Goal: Task Accomplishment & Management: Complete application form

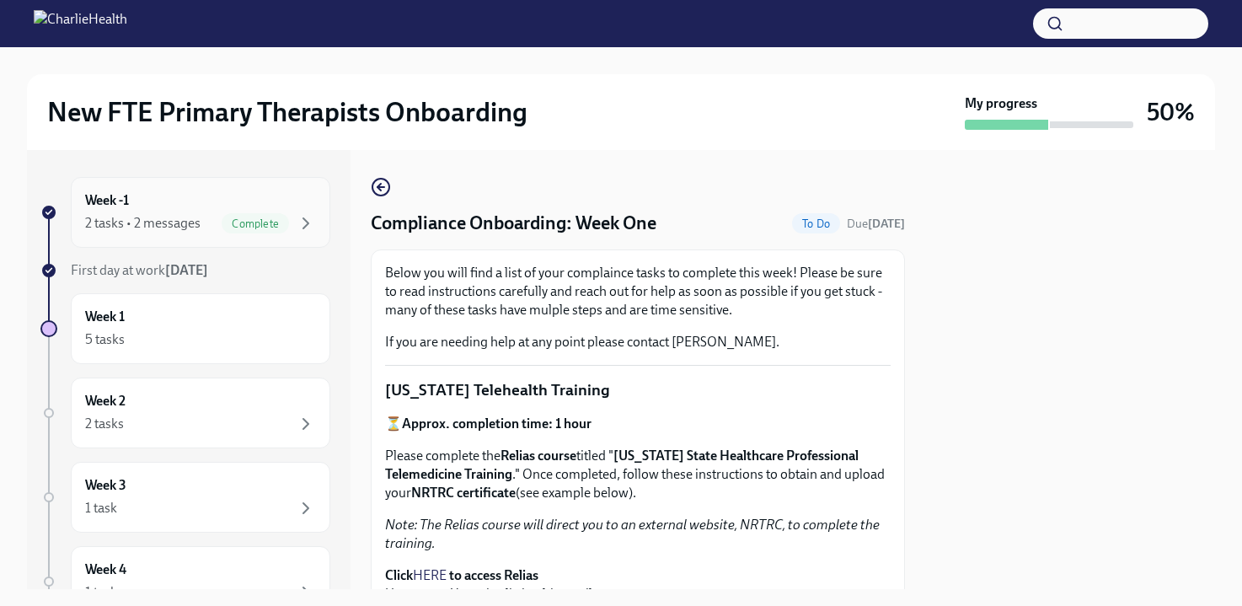
click at [210, 233] on div "2 tasks • 2 messages Complete" at bounding box center [200, 223] width 231 height 20
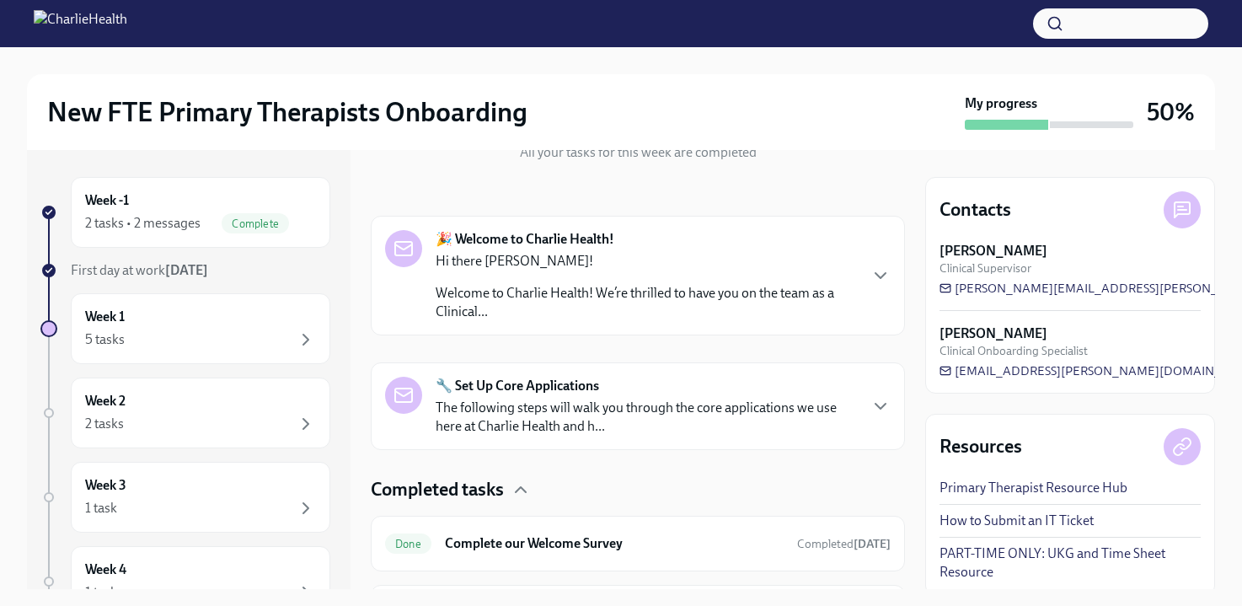
scroll to position [214, 0]
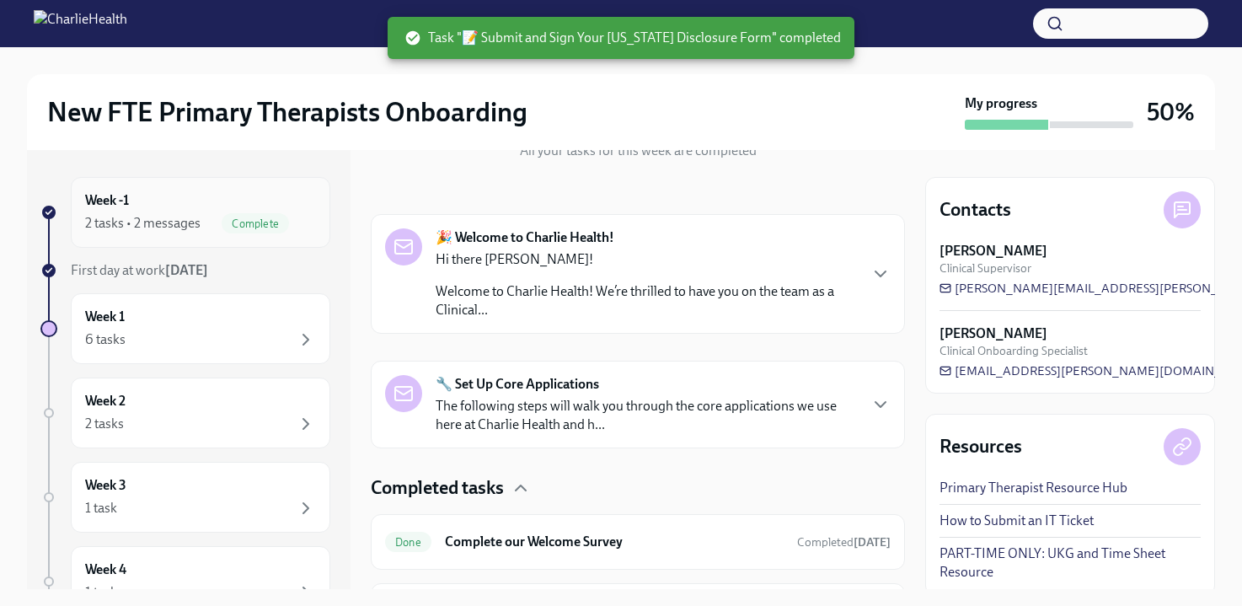
click at [233, 203] on div "Week -1 2 tasks • 2 messages Complete" at bounding box center [200, 212] width 231 height 42
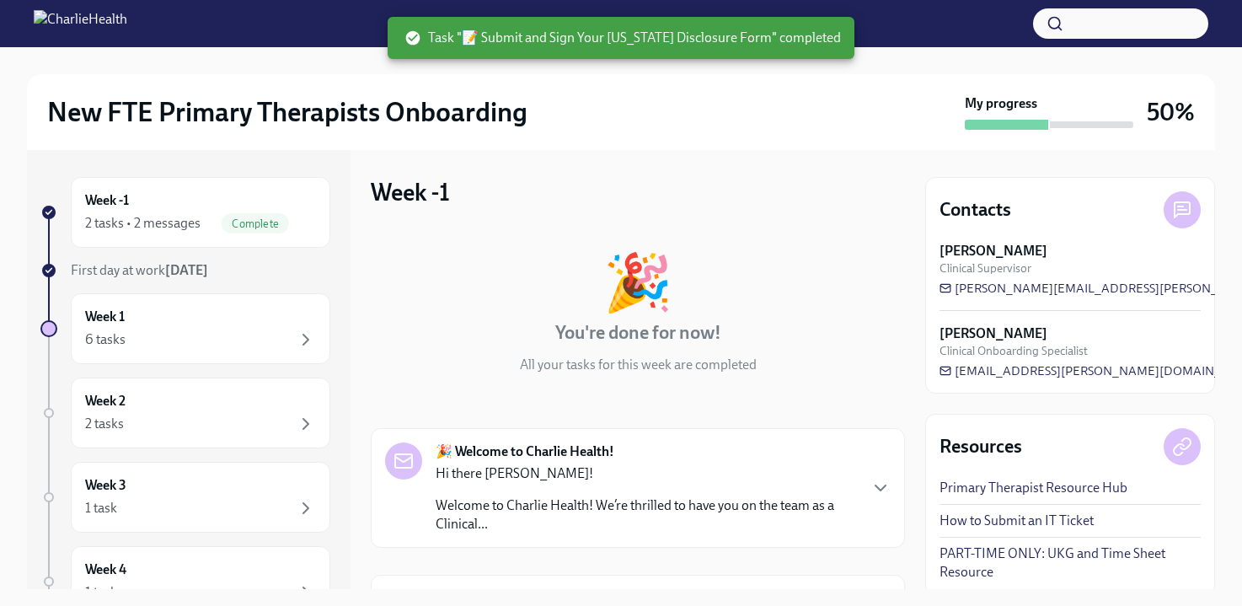
scroll to position [308, 0]
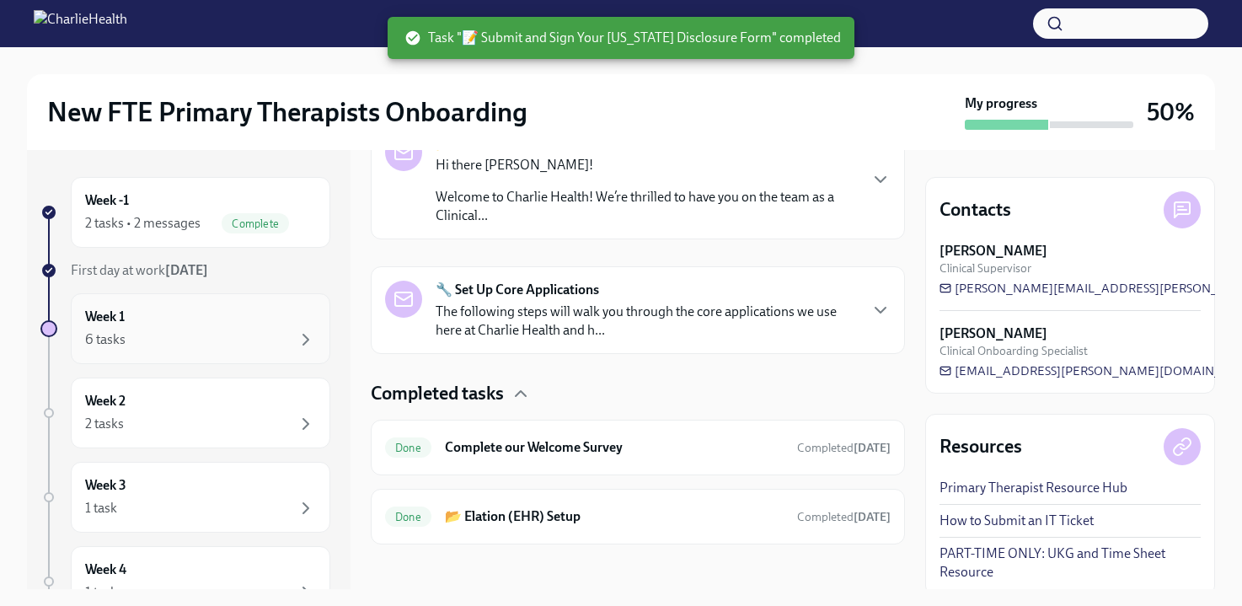
click at [237, 346] on div "6 tasks" at bounding box center [200, 339] width 231 height 20
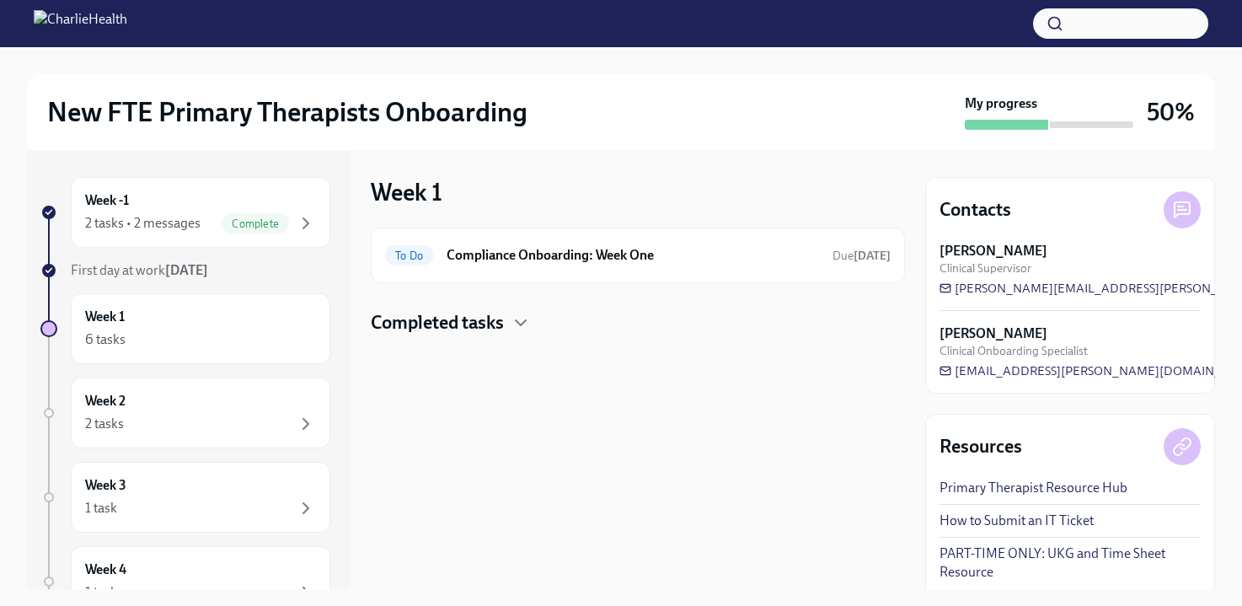
click at [484, 322] on h4 "Completed tasks" at bounding box center [437, 322] width 133 height 25
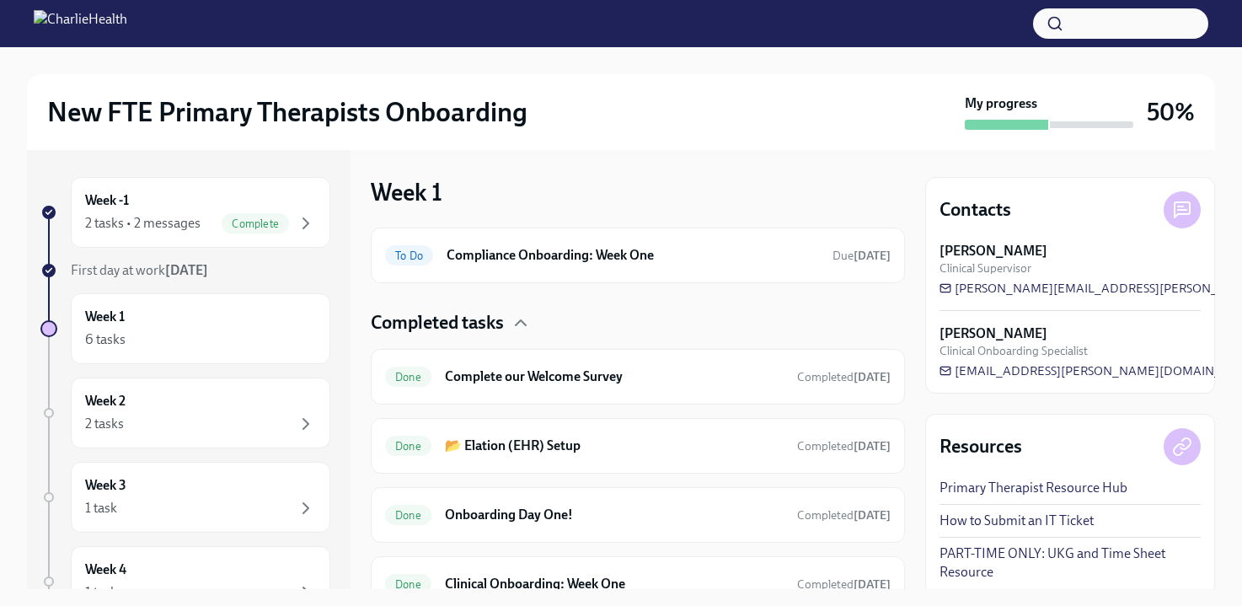
scroll to position [146, 0]
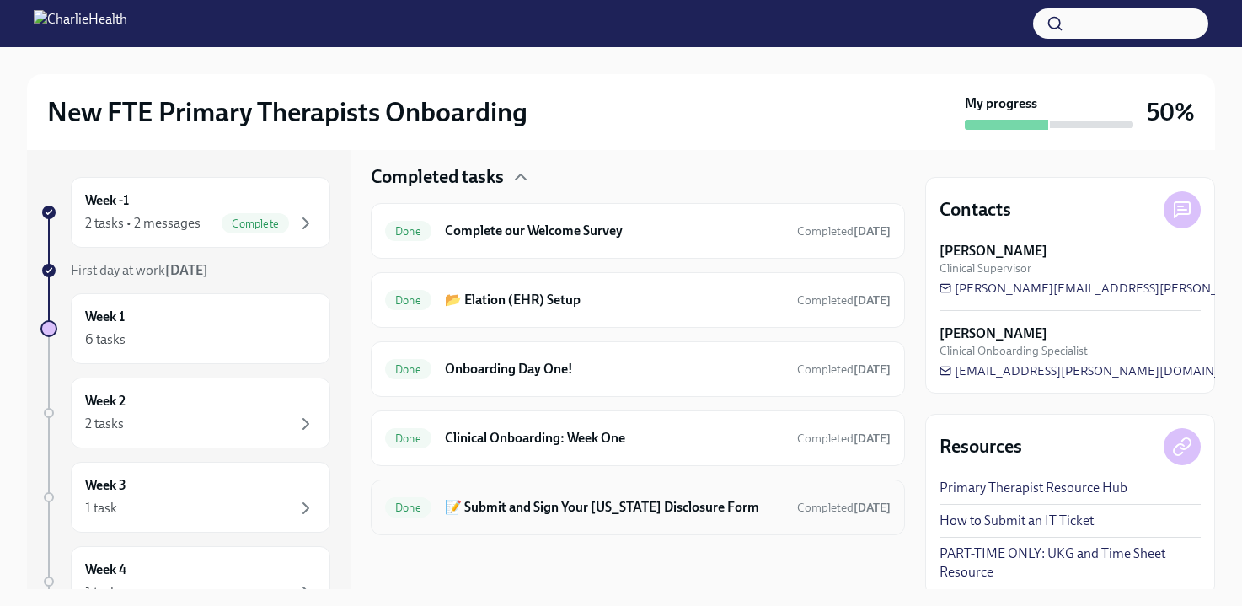
click at [484, 505] on h6 "📝 Submit and Sign Your [US_STATE] Disclosure Form" at bounding box center [614, 507] width 339 height 19
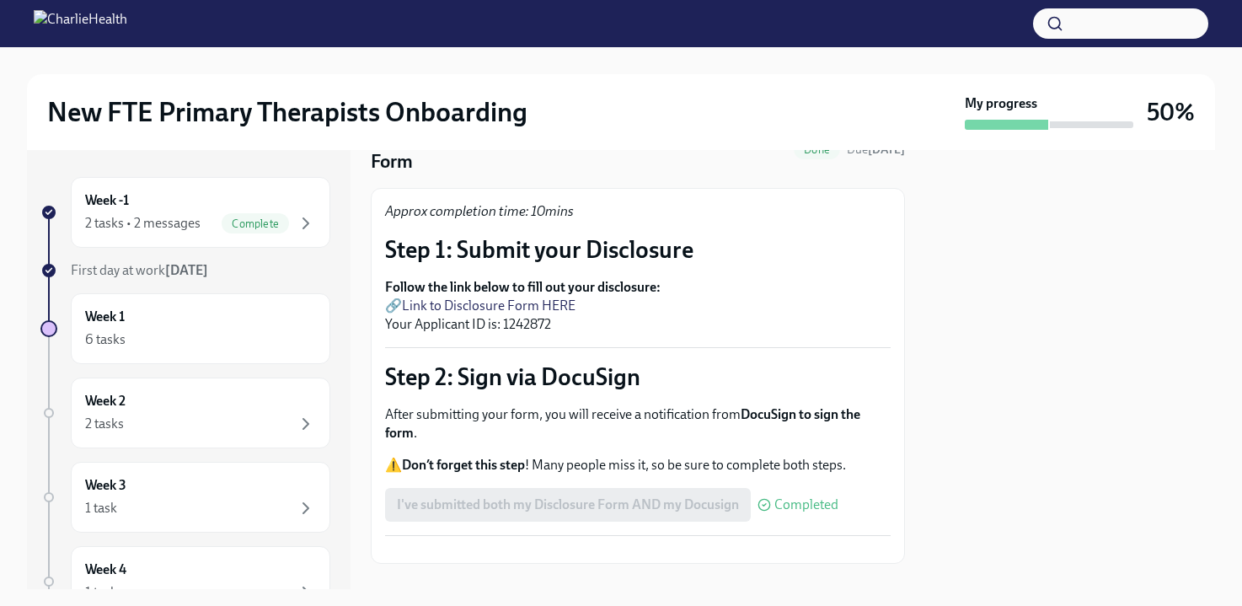
scroll to position [131, 0]
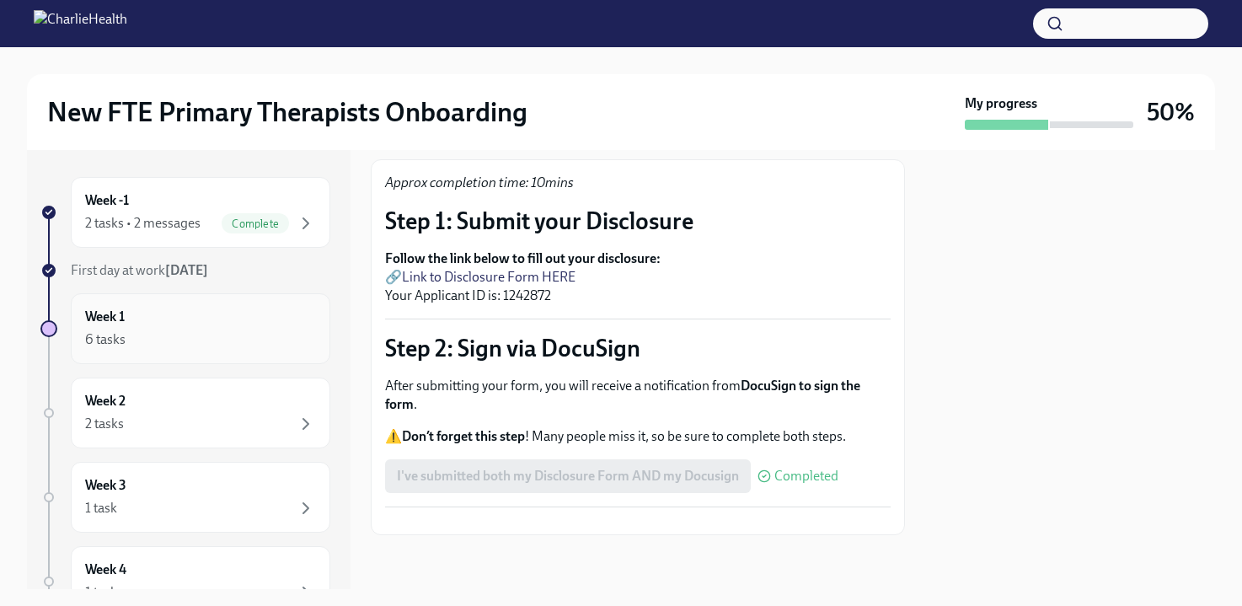
click at [222, 340] on div "6 tasks" at bounding box center [200, 339] width 231 height 20
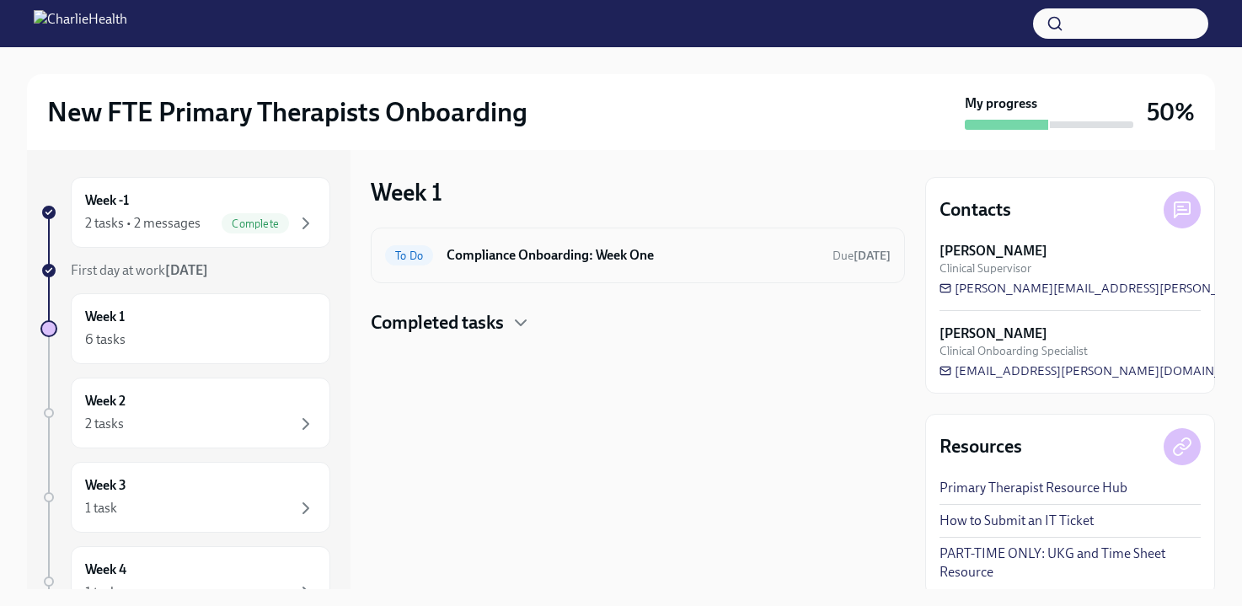
click at [486, 262] on h6 "Compliance Onboarding: Week One" at bounding box center [633, 255] width 372 height 19
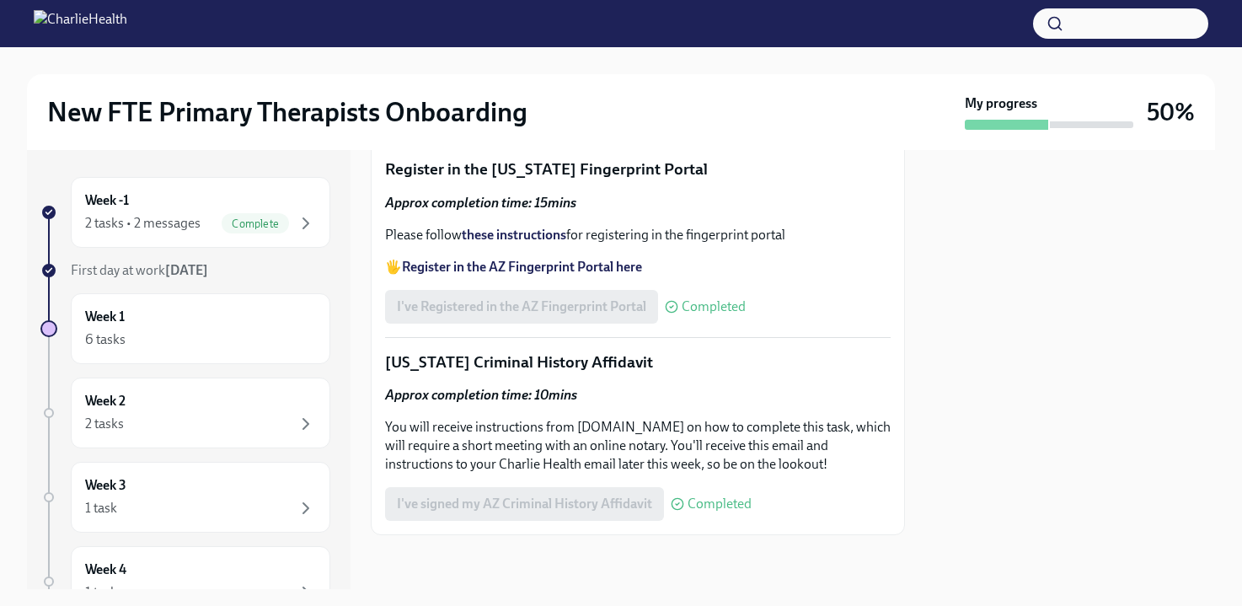
scroll to position [2320, 0]
click at [170, 221] on div "2 tasks • 2 messages" at bounding box center [142, 223] width 115 height 19
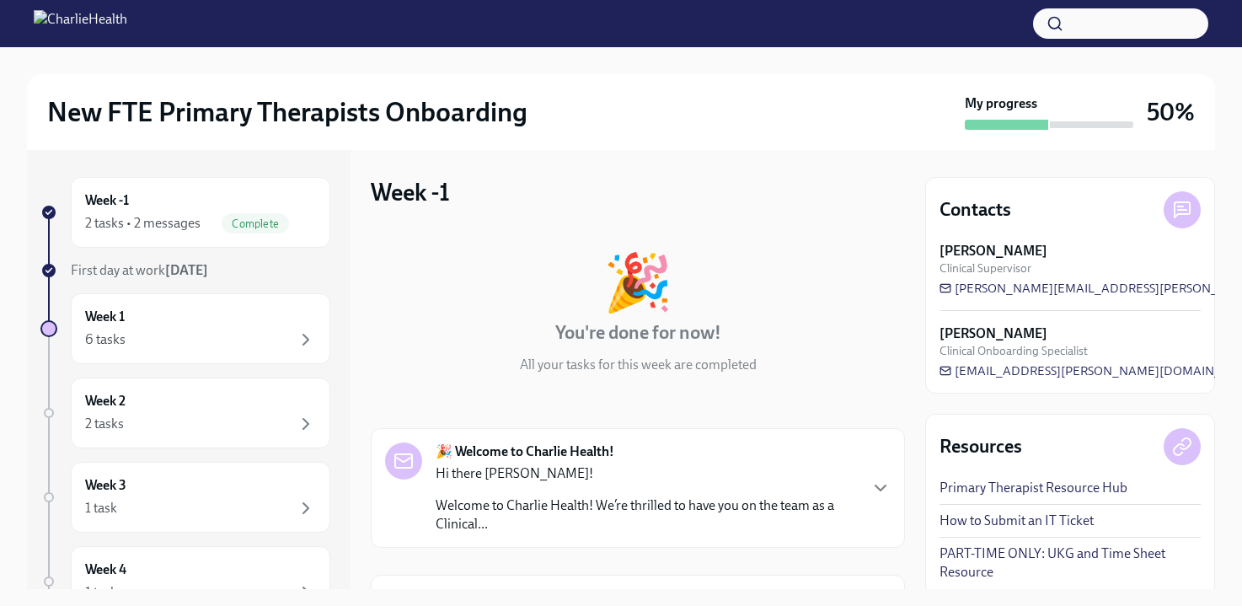
click at [170, 221] on div "2 tasks • 2 messages" at bounding box center [142, 223] width 115 height 19
click at [157, 293] on div "Week 1 6 tasks" at bounding box center [200, 328] width 259 height 71
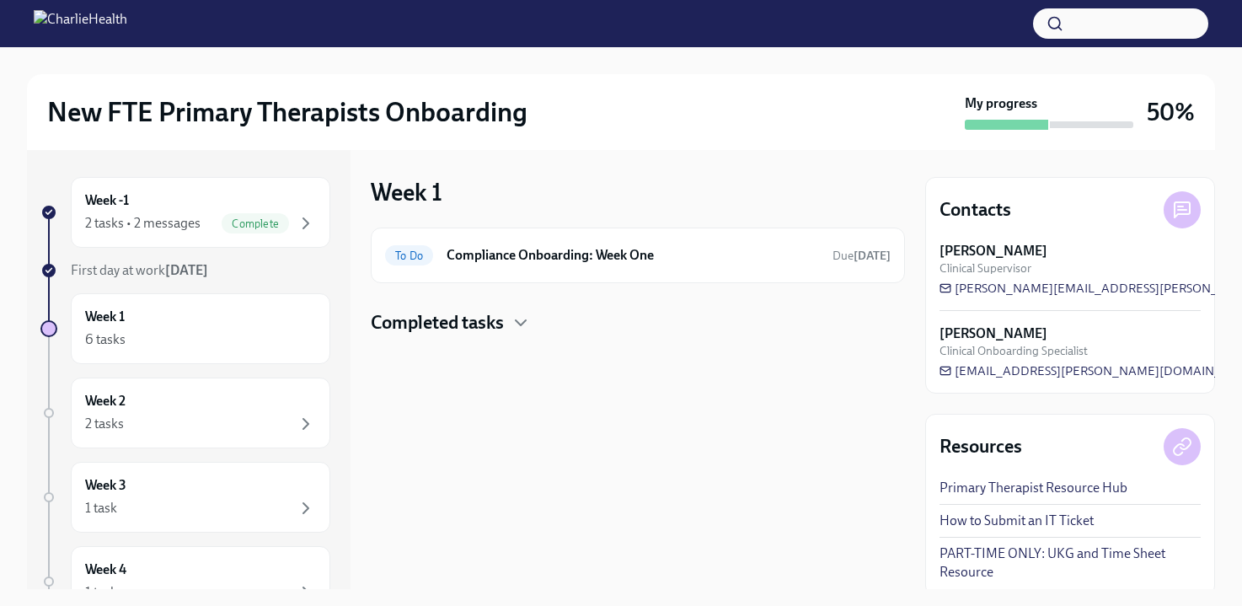
click at [411, 332] on h4 "Completed tasks" at bounding box center [437, 322] width 133 height 25
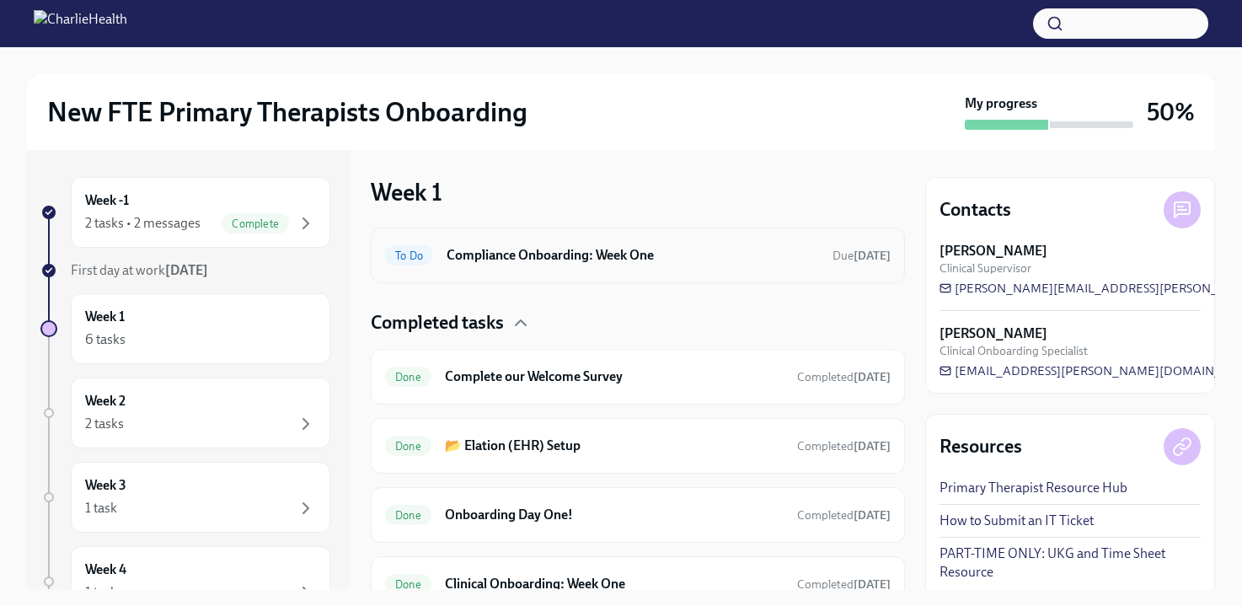
click at [477, 268] on div "To Do Compliance Onboarding: Week One Due [DATE]" at bounding box center [638, 255] width 506 height 27
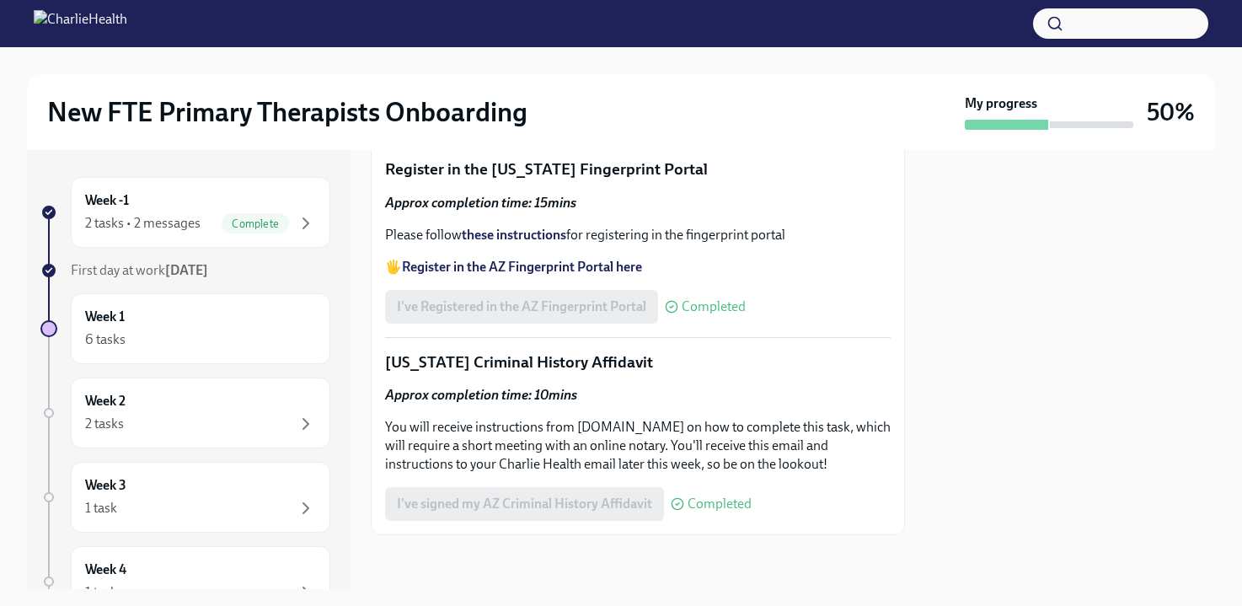
scroll to position [2320, 0]
